Goal: Transaction & Acquisition: Obtain resource

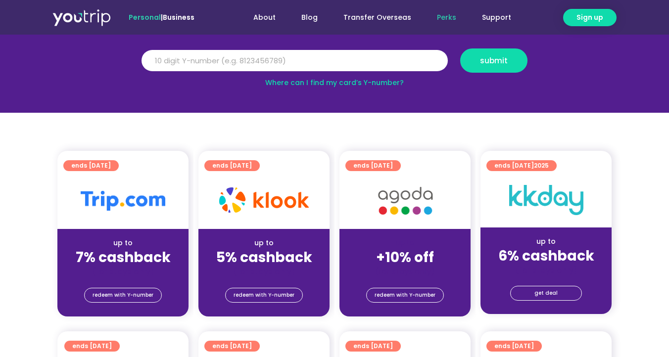
scroll to position [133, 0]
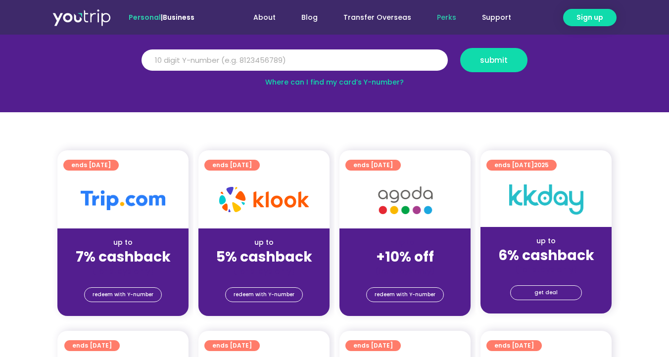
click at [412, 238] on span "up to" at bounding box center [405, 243] width 18 height 10
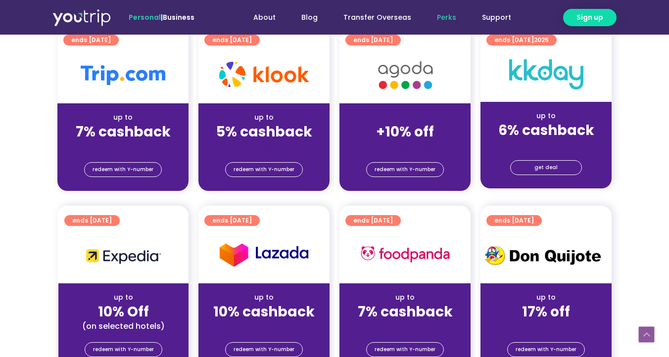
scroll to position [262, 0]
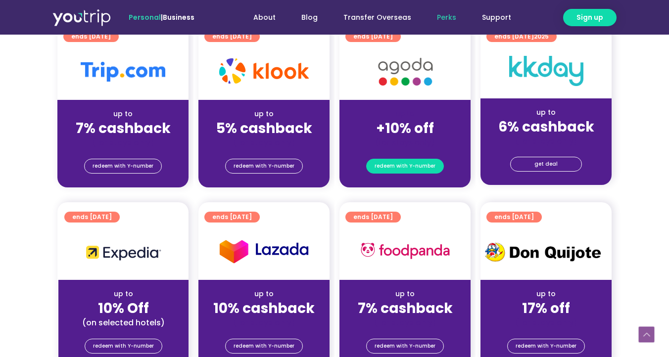
click at [414, 166] on span "redeem with Y-number" at bounding box center [405, 166] width 61 height 14
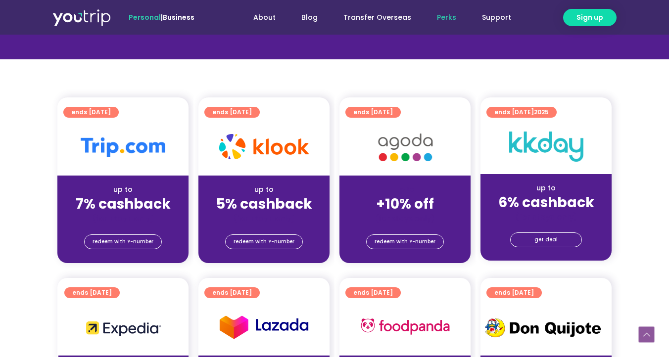
scroll to position [190, 0]
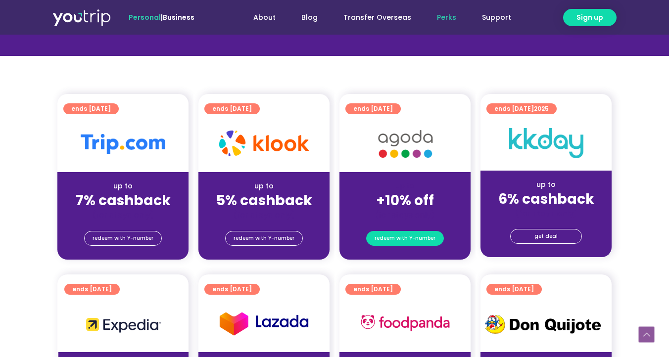
click at [407, 239] on span "redeem with Y-number" at bounding box center [405, 239] width 61 height 14
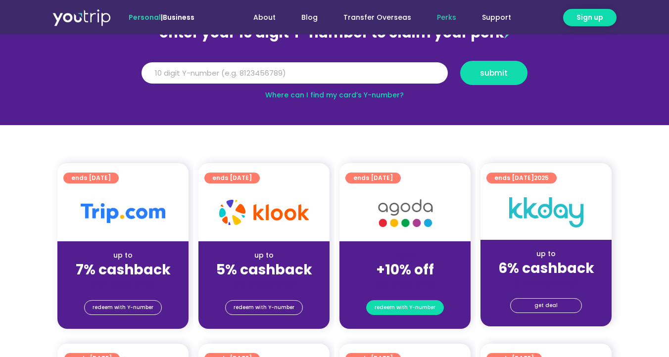
scroll to position [109, 0]
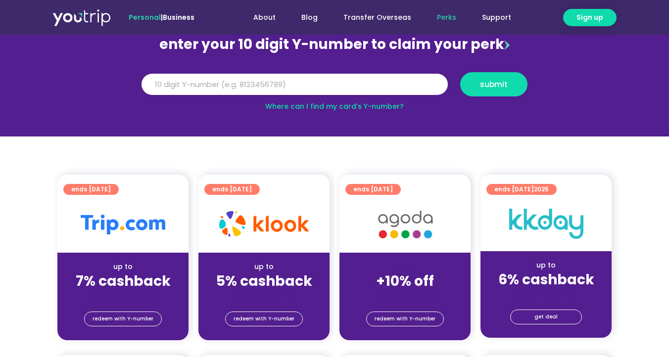
click at [371, 107] on link "Where can I find my card’s Y-number?" at bounding box center [334, 106] width 139 height 10
click at [407, 81] on input "Y Number" at bounding box center [295, 85] width 306 height 22
type input "8140904671"
click at [479, 85] on span "submit" at bounding box center [494, 84] width 50 height 7
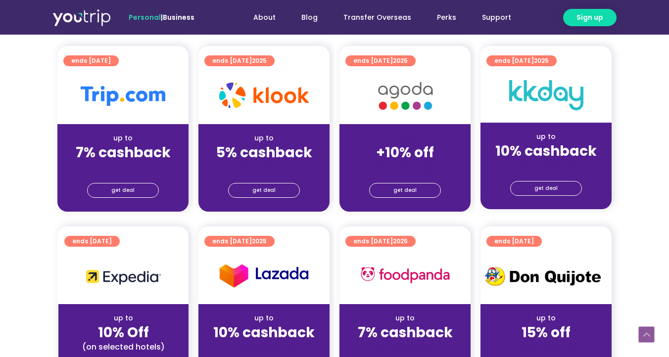
scroll to position [250, 0]
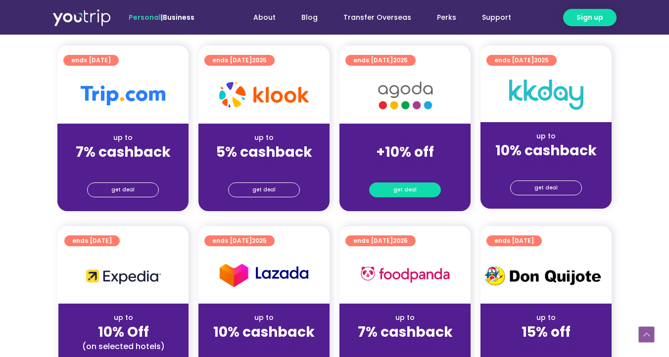
click at [384, 188] on link "get deal" at bounding box center [405, 190] width 72 height 15
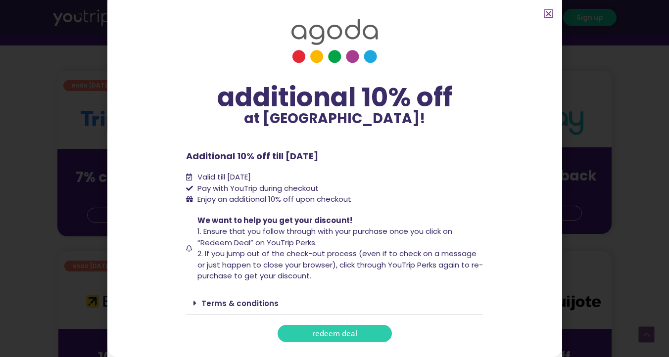
scroll to position [224, 0]
